Goal: Task Accomplishment & Management: Manage account settings

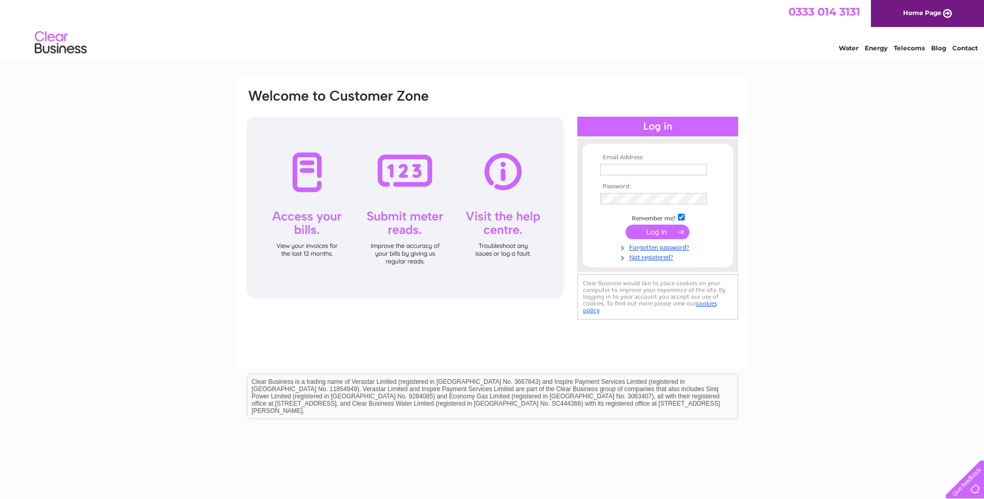
click at [645, 170] on input "text" at bounding box center [653, 169] width 107 height 11
type input "conheath@btconnect.com"
click at [681, 218] on input "checkbox" at bounding box center [681, 218] width 7 height 7
checkbox input "false"
click at [673, 229] on input "submit" at bounding box center [658, 232] width 64 height 15
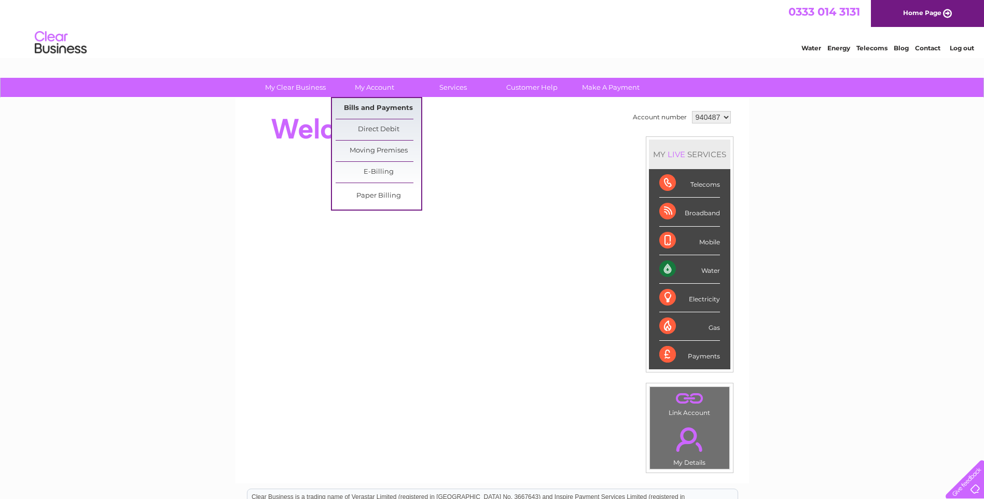
click at [380, 106] on link "Bills and Payments" at bounding box center [379, 108] width 86 height 21
click at [399, 109] on link "Bills and Payments" at bounding box center [379, 108] width 86 height 21
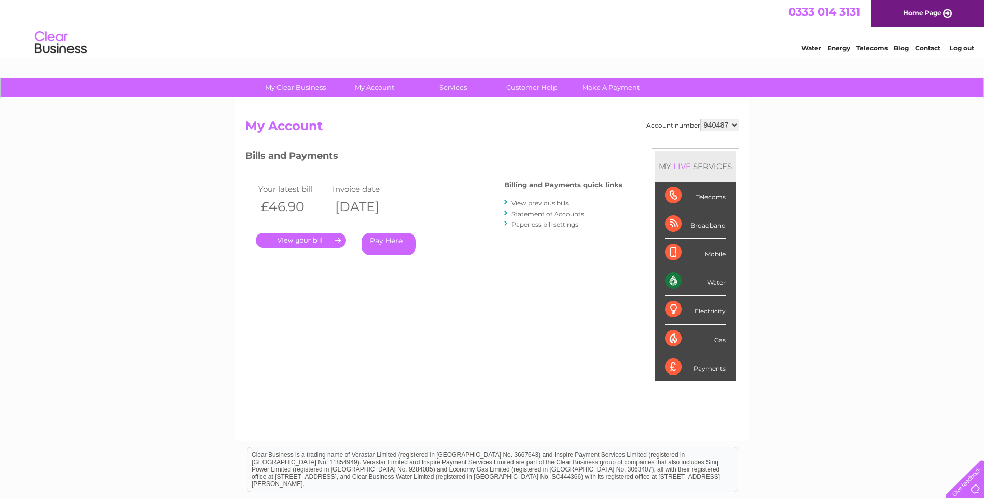
click at [325, 244] on link "." at bounding box center [301, 240] width 90 height 15
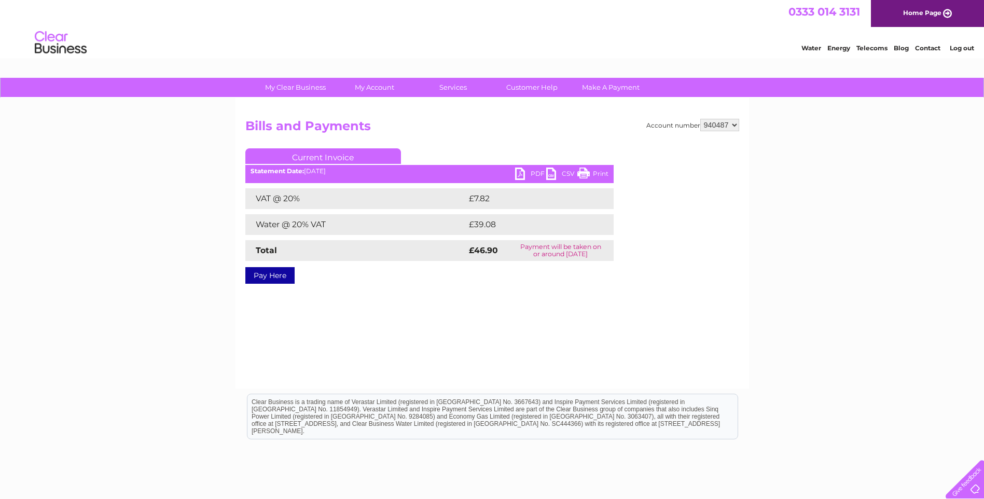
click at [533, 172] on link "PDF" at bounding box center [530, 175] width 31 height 15
click at [957, 50] on link "Log out" at bounding box center [962, 48] width 24 height 8
